Goal: Task Accomplishment & Management: Complete application form

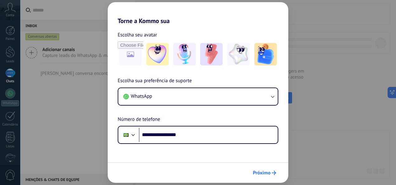
type input "**********"
click at [261, 174] on span "Próximo" at bounding box center [262, 173] width 18 height 4
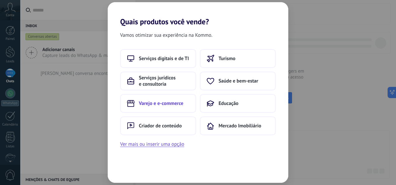
click at [165, 104] on span "Varejo e e-commerce" at bounding box center [161, 103] width 45 height 6
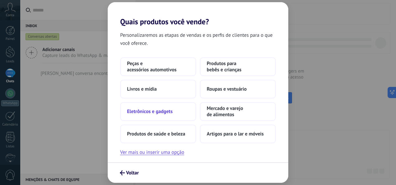
click at [148, 107] on button "Eletrônicos e gadgets" at bounding box center [158, 111] width 76 height 19
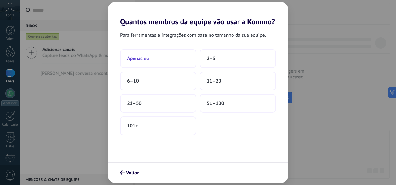
click at [152, 64] on button "Apenas eu" at bounding box center [158, 58] width 76 height 19
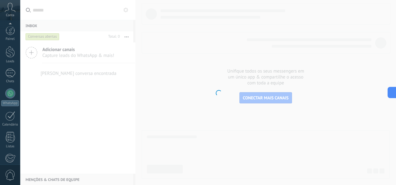
scroll to position [74, 0]
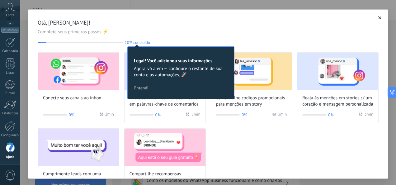
click at [378, 20] on span "button" at bounding box center [379, 18] width 3 height 4
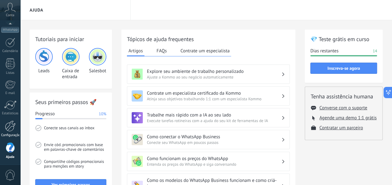
click at [10, 121] on div at bounding box center [10, 126] width 11 height 11
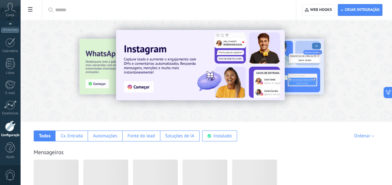
drag, startPoint x: 48, startPoint y: 139, endPoint x: 96, endPoint y: 120, distance: 51.1
click at [52, 138] on div "Todos" at bounding box center [44, 136] width 21 height 11
